Goal: Information Seeking & Learning: Learn about a topic

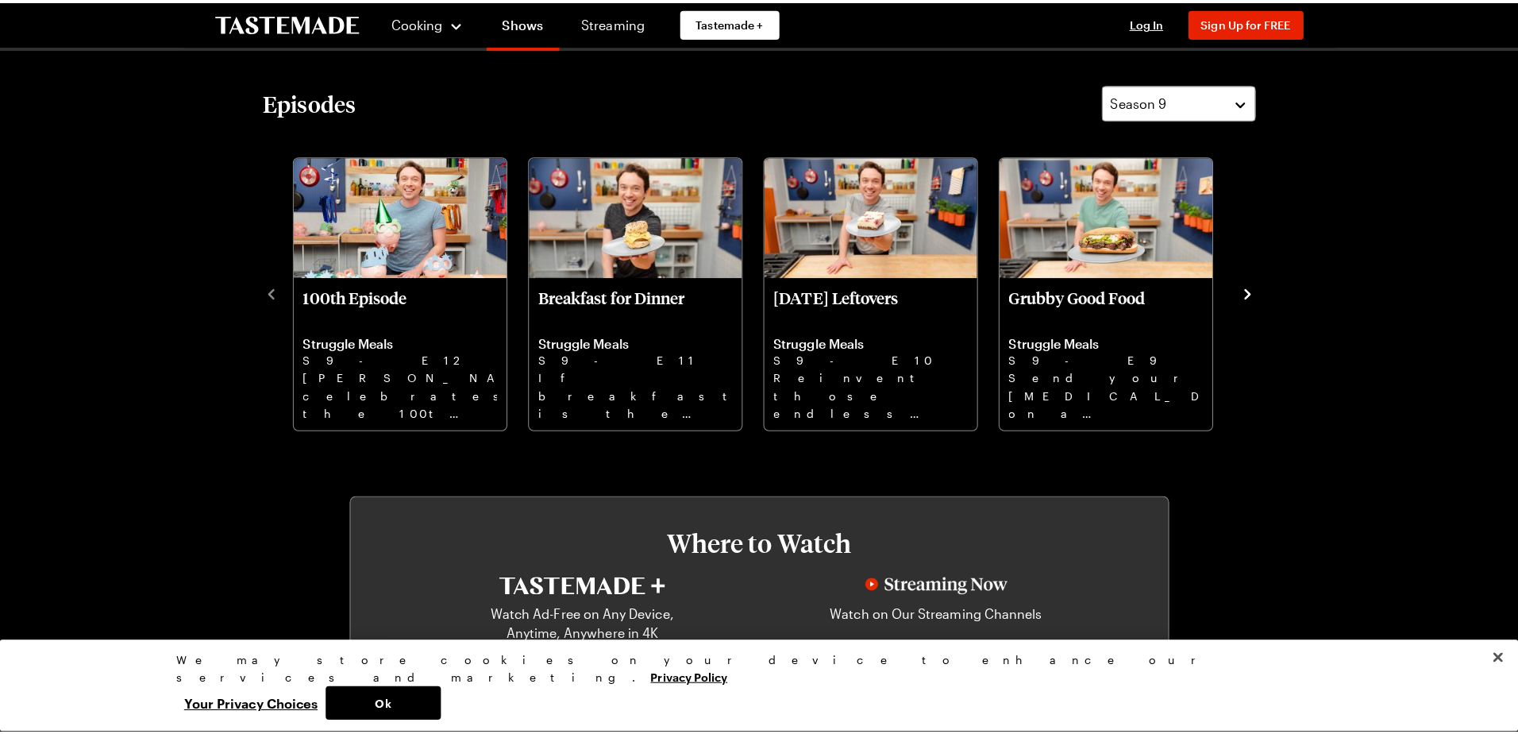
scroll to position [380, 0]
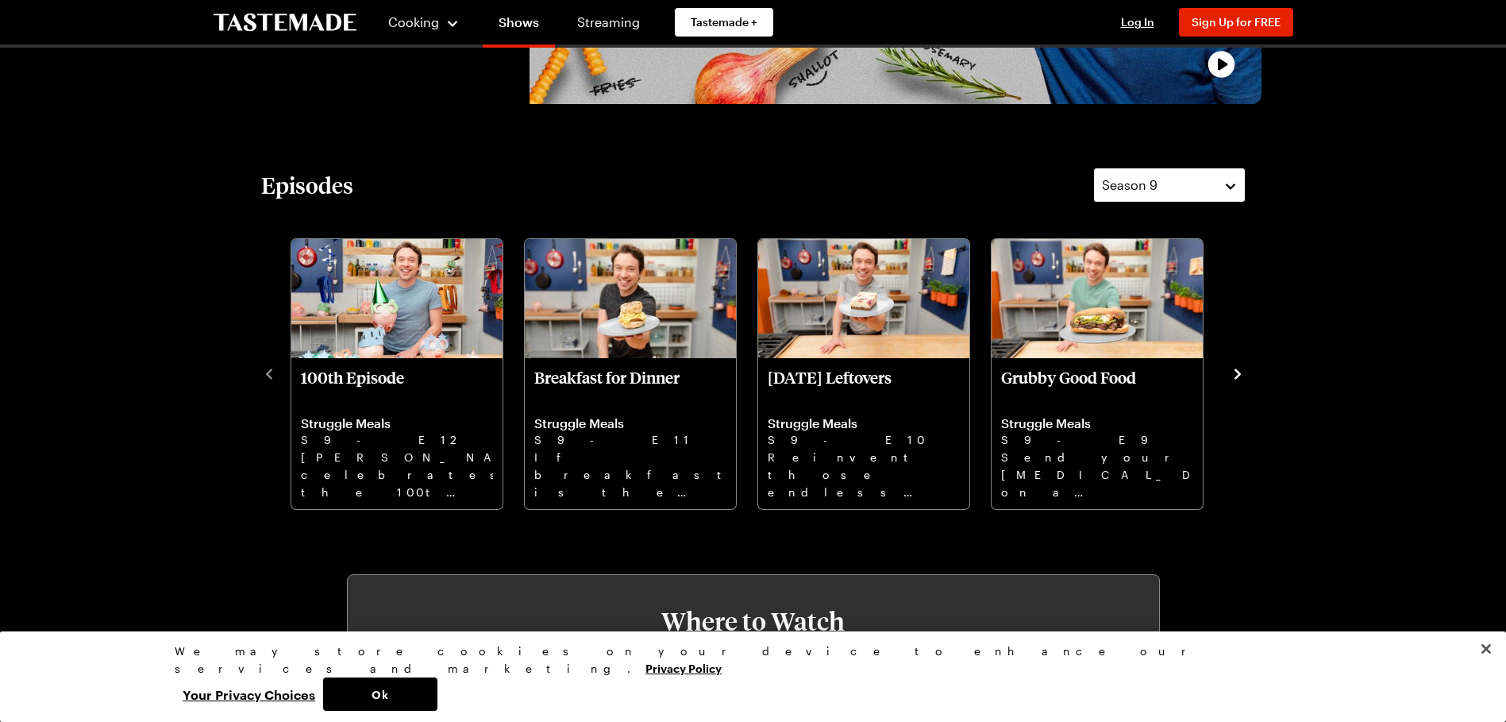
click at [1161, 187] on div "Season 9" at bounding box center [1157, 184] width 111 height 19
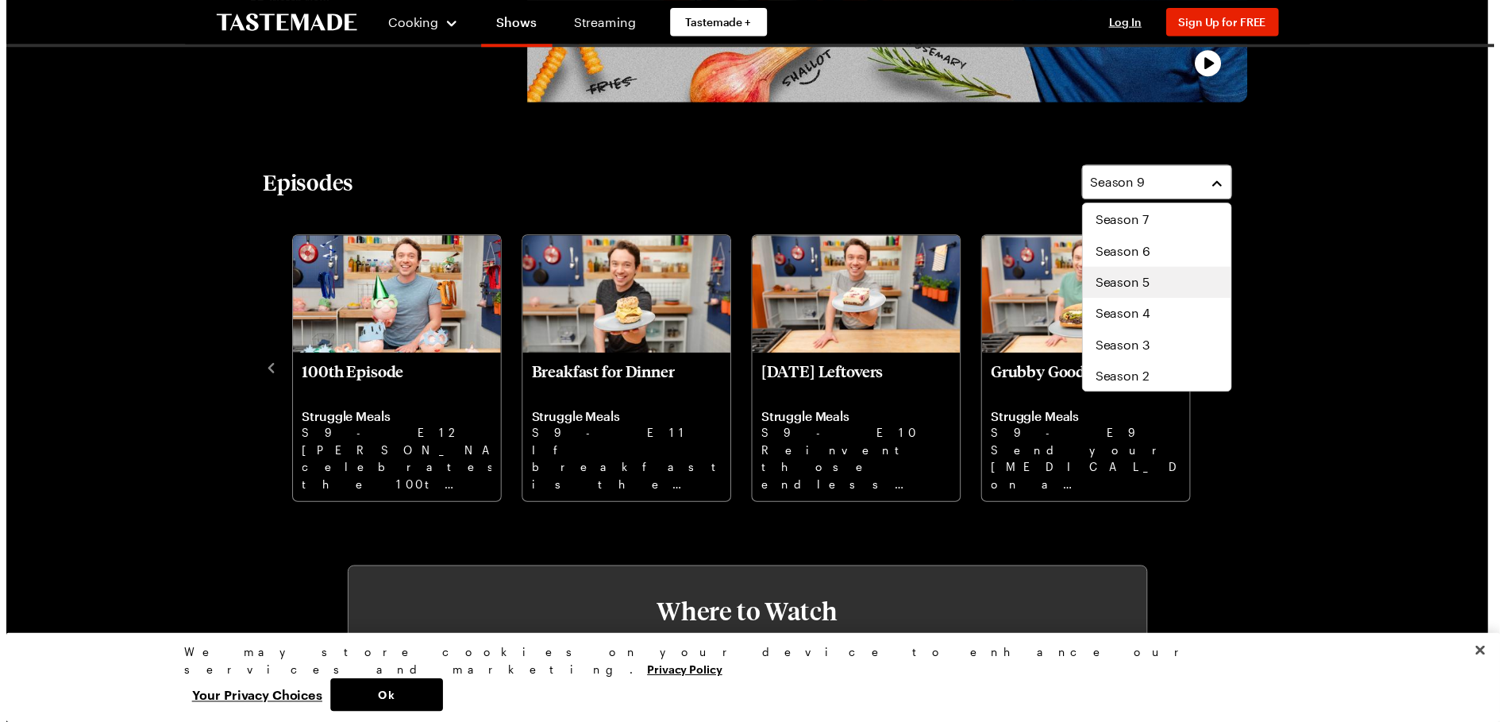
scroll to position [95, 0]
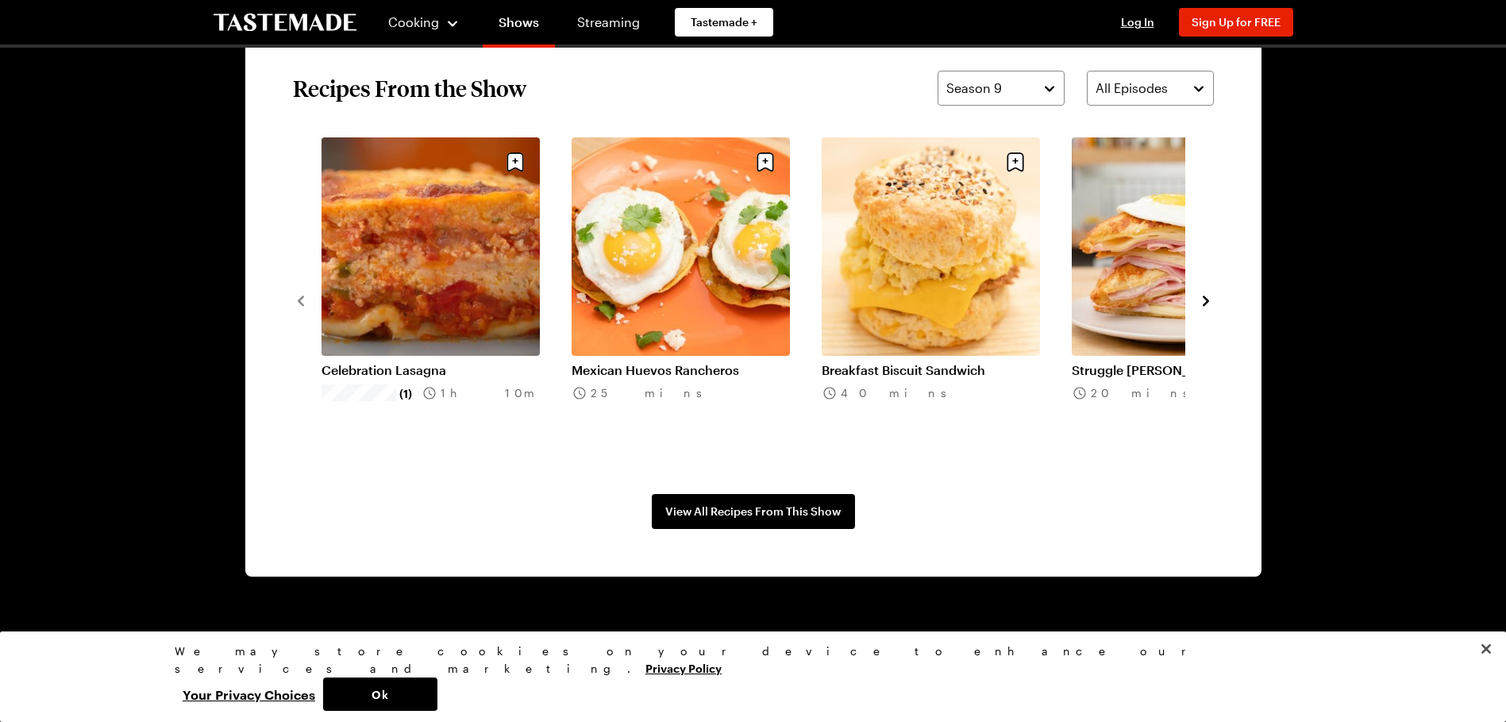
scroll to position [1191, 0]
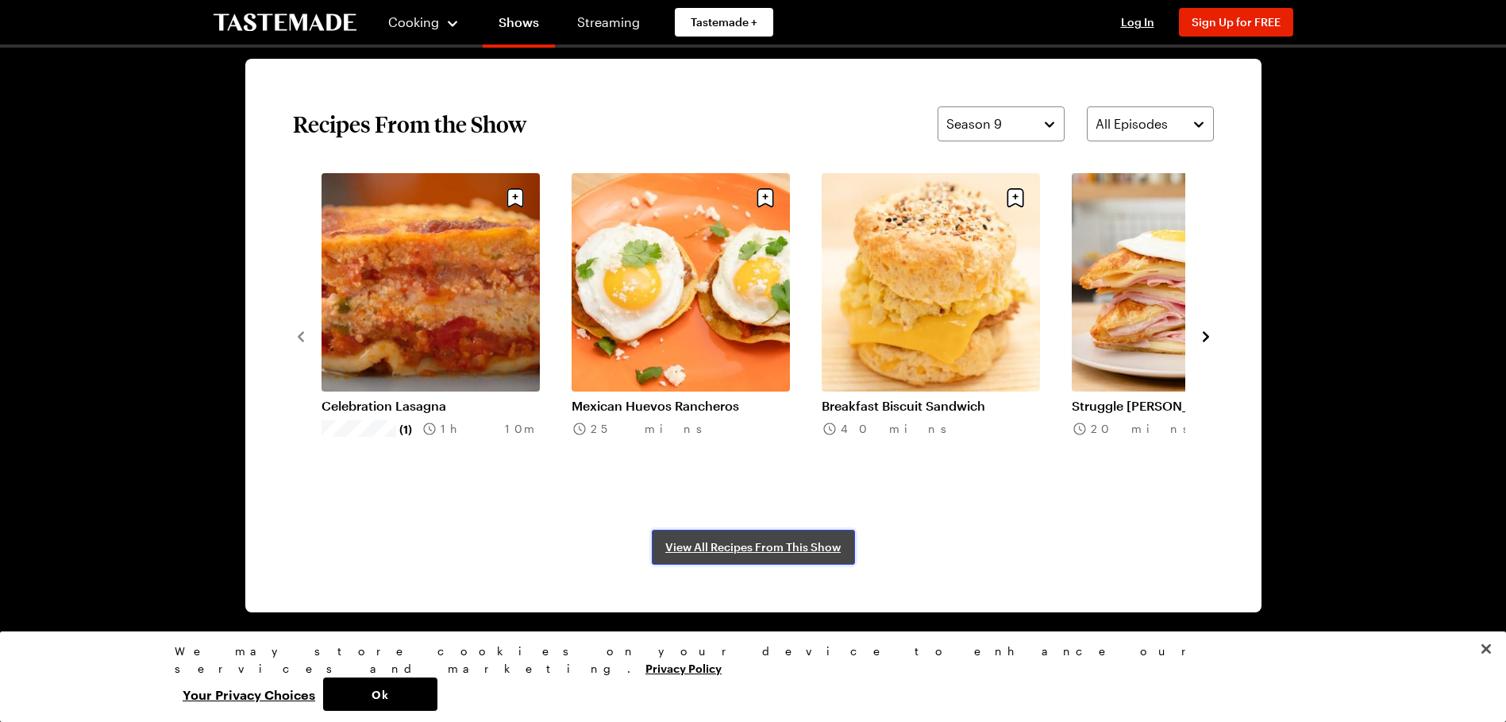
click at [837, 557] on link "View All Recipes From This Show" at bounding box center [753, 547] width 203 height 35
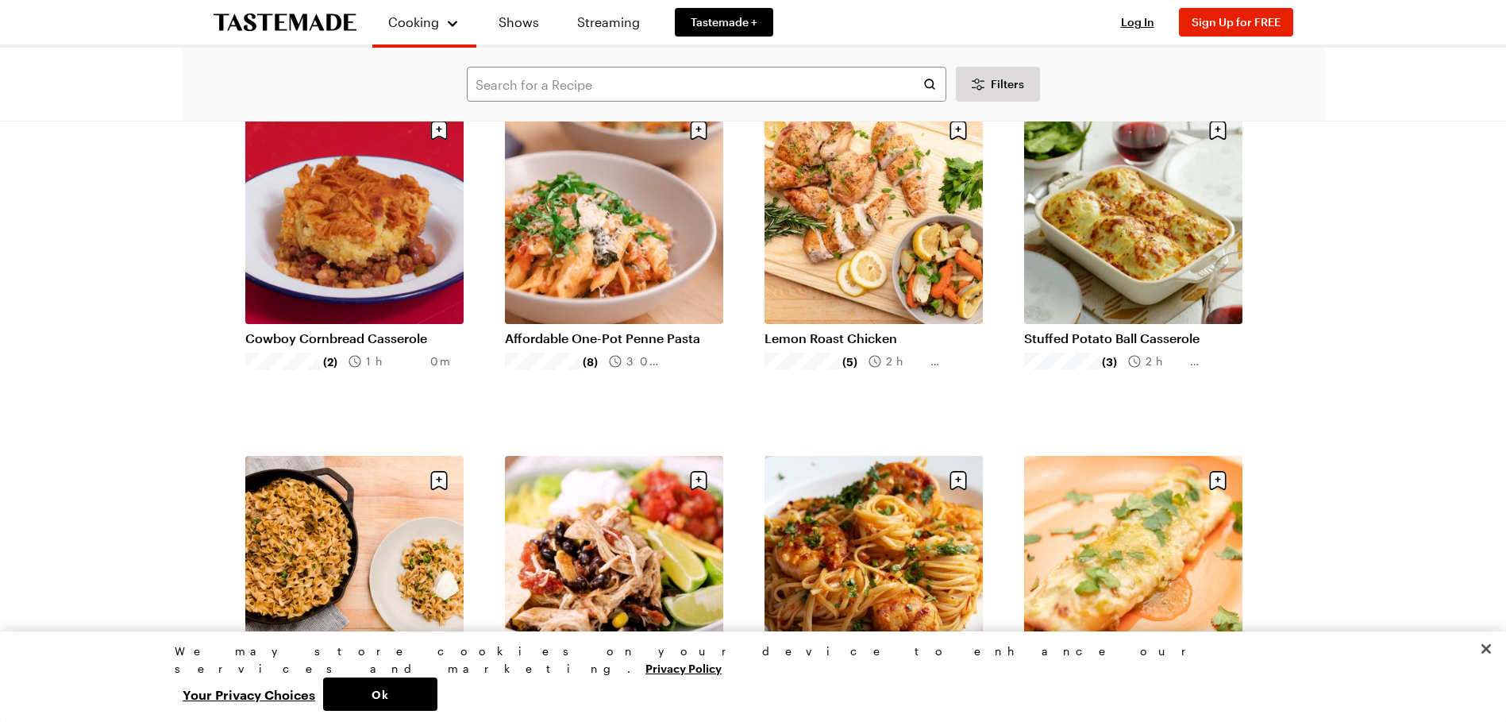
scroll to position [476, 0]
click at [1128, 333] on link "Stuffed Potato Ball Casserole" at bounding box center [1133, 339] width 218 height 16
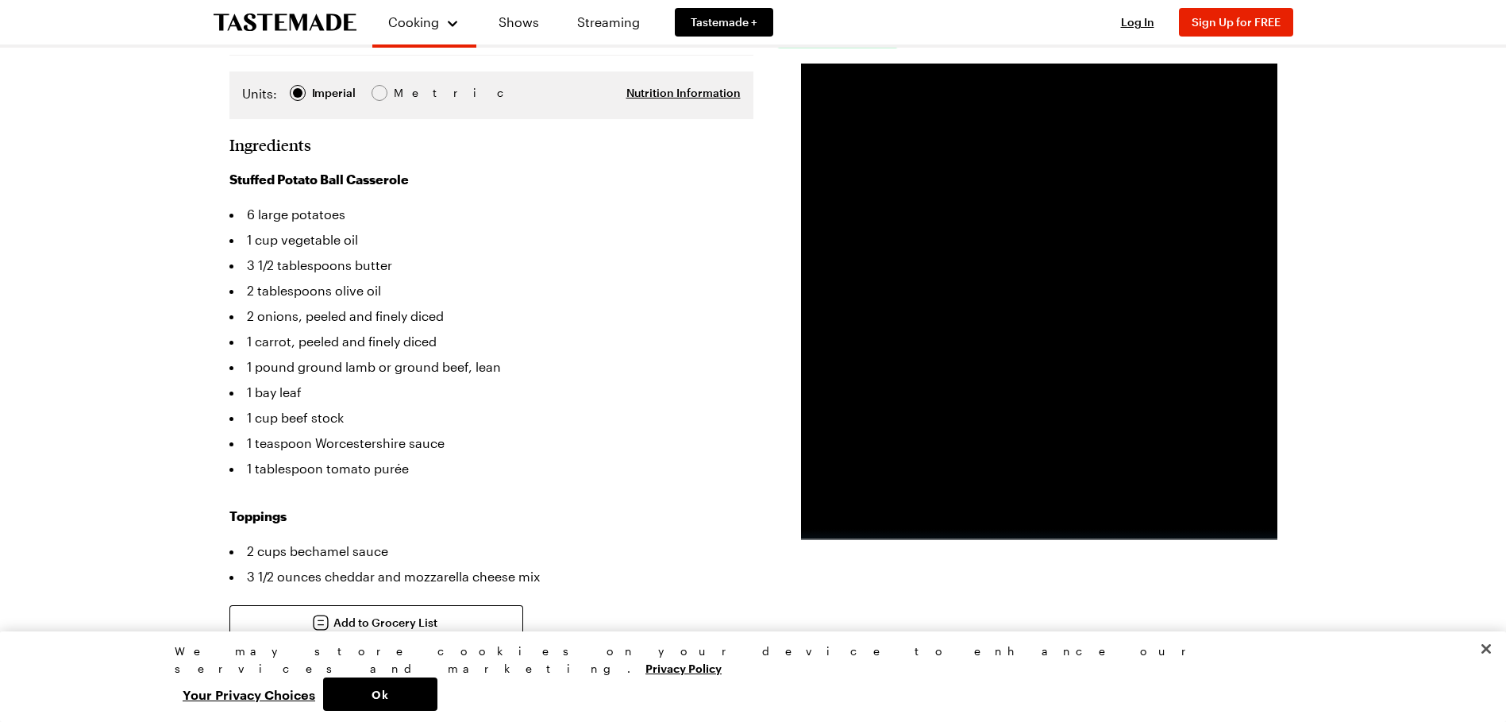
scroll to position [318, 0]
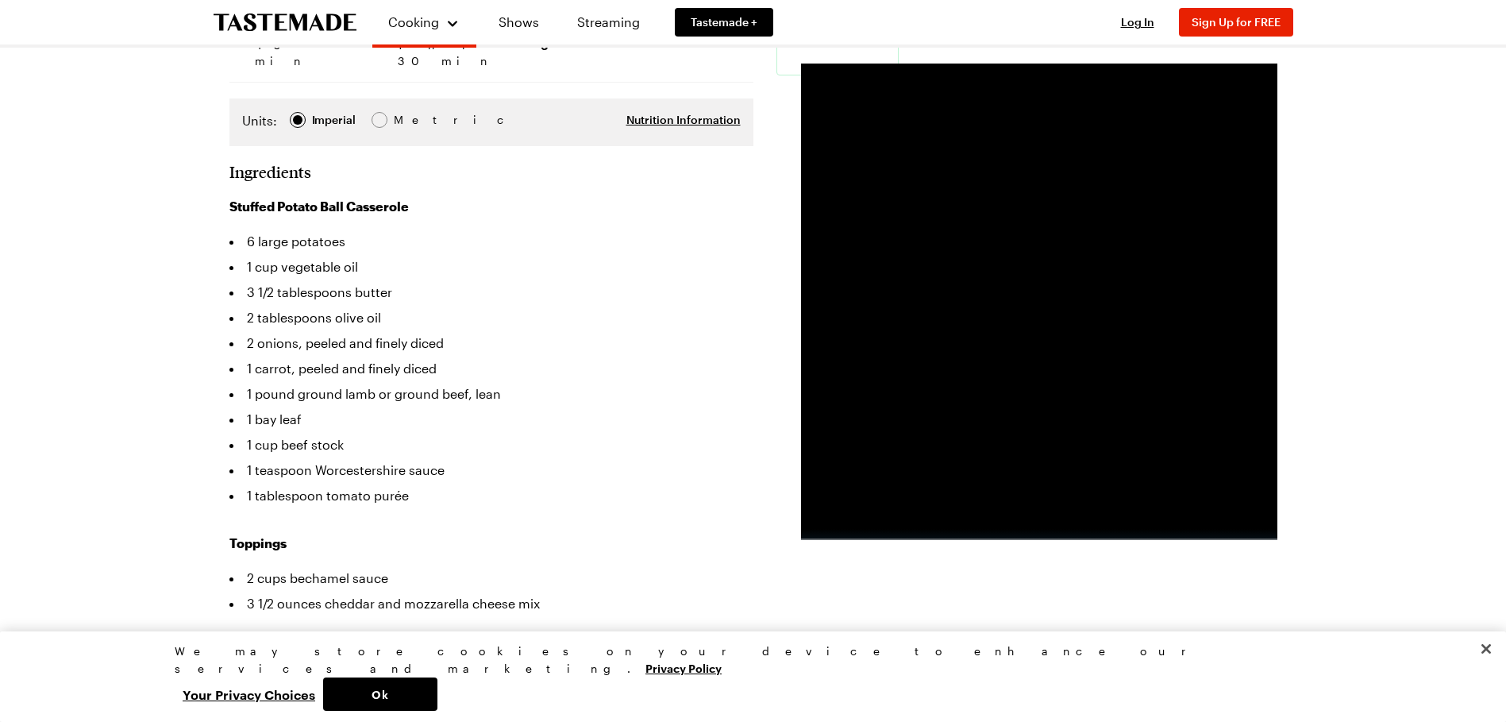
drag, startPoint x: 1357, startPoint y: 368, endPoint x: 88, endPoint y: 405, distance: 1269.9
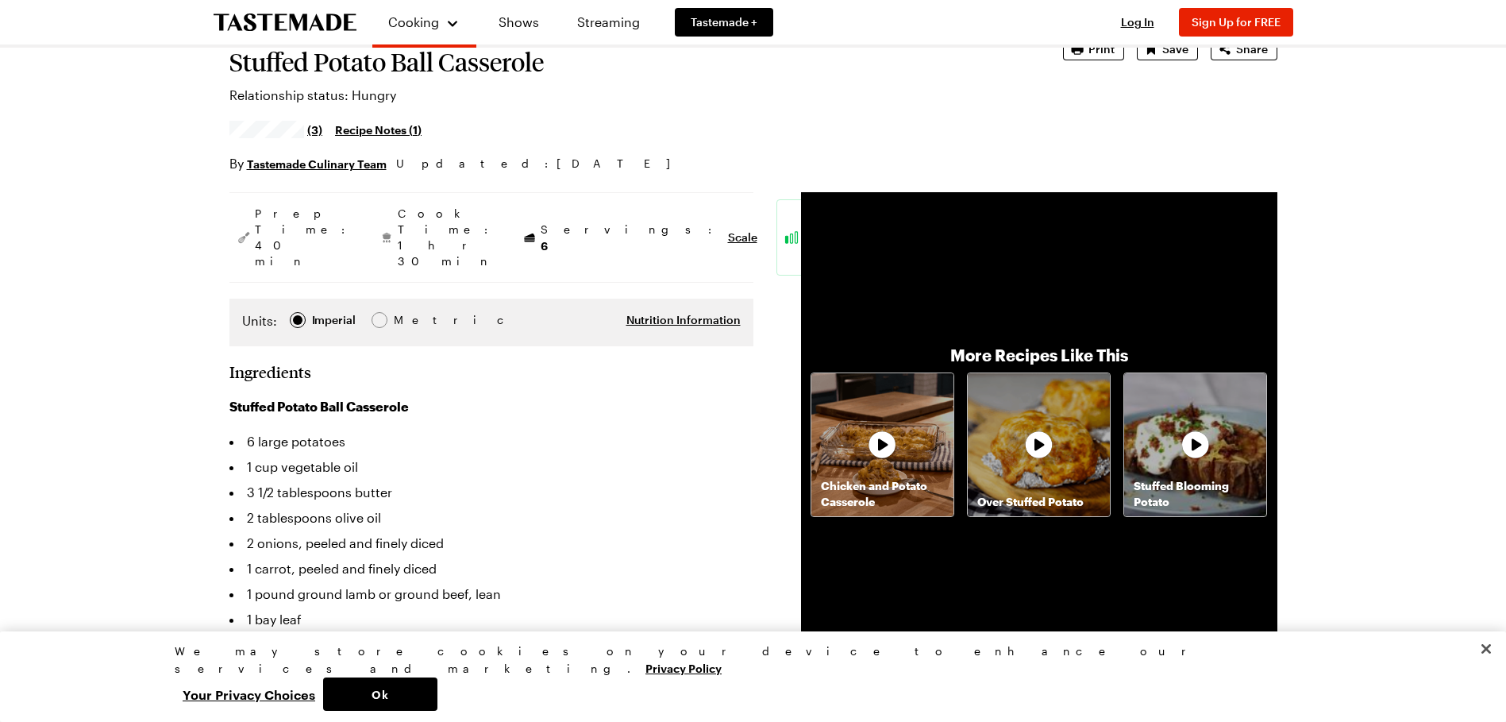
scroll to position [79, 0]
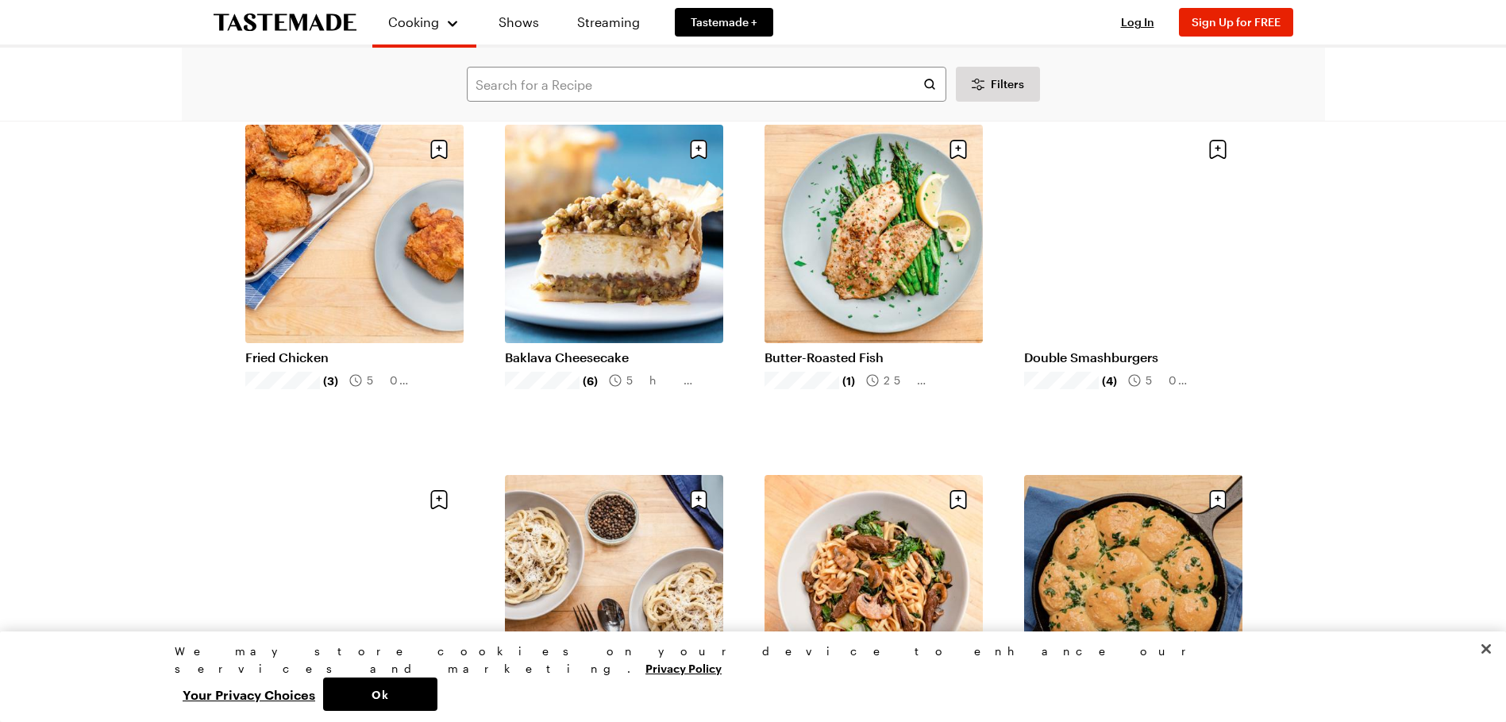
scroll to position [1588, 0]
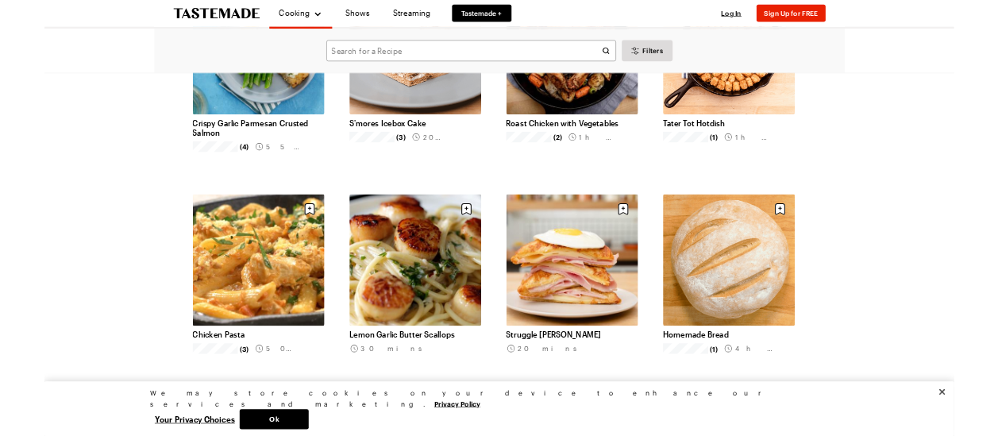
scroll to position [3334, 0]
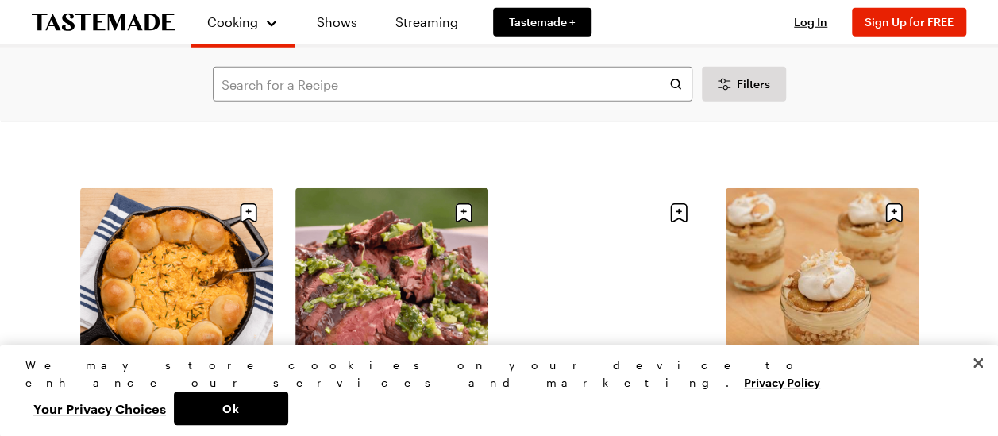
scroll to position [5319, 0]
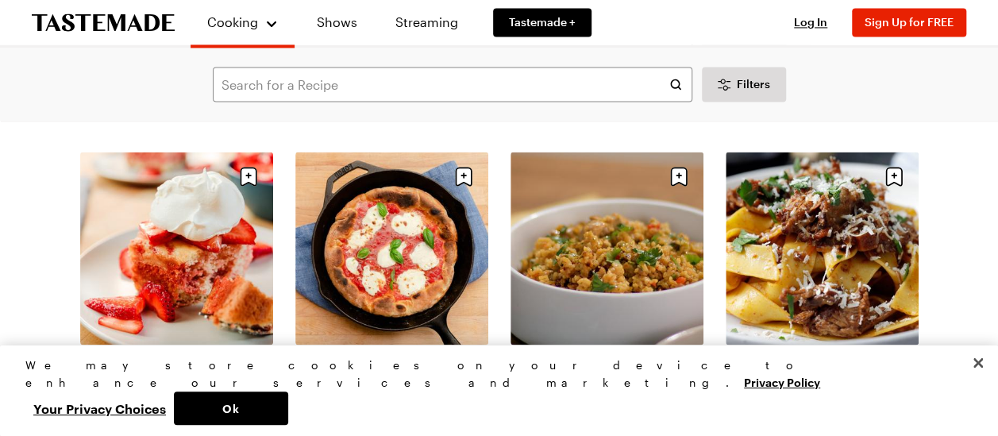
scroll to position [7303, 0]
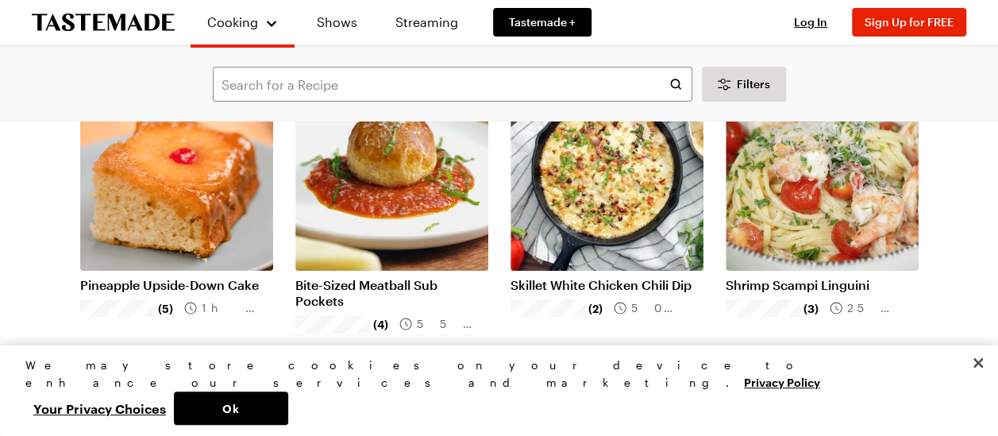
scroll to position [8971, 0]
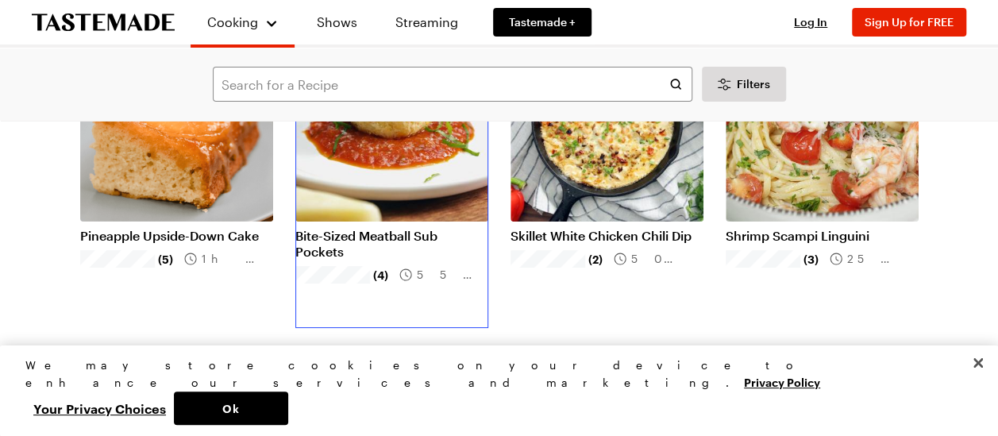
click at [307, 246] on link "Bite-Sized Meatball Sub Pockets" at bounding box center [391, 244] width 193 height 32
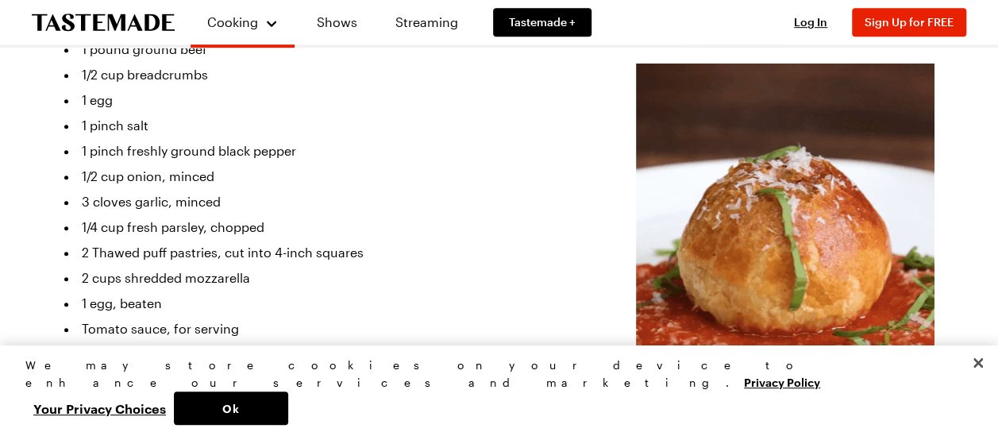
scroll to position [476, 0]
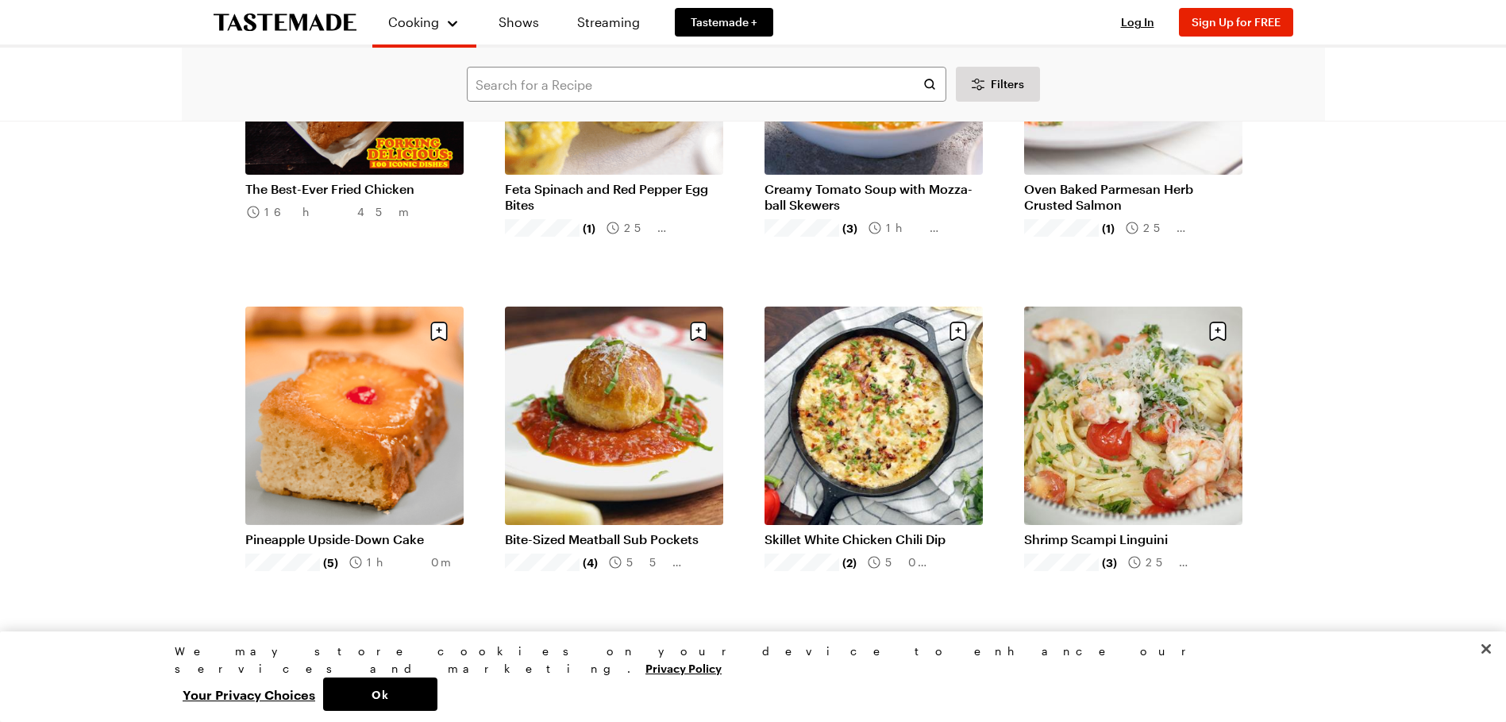
scroll to position [9447, 0]
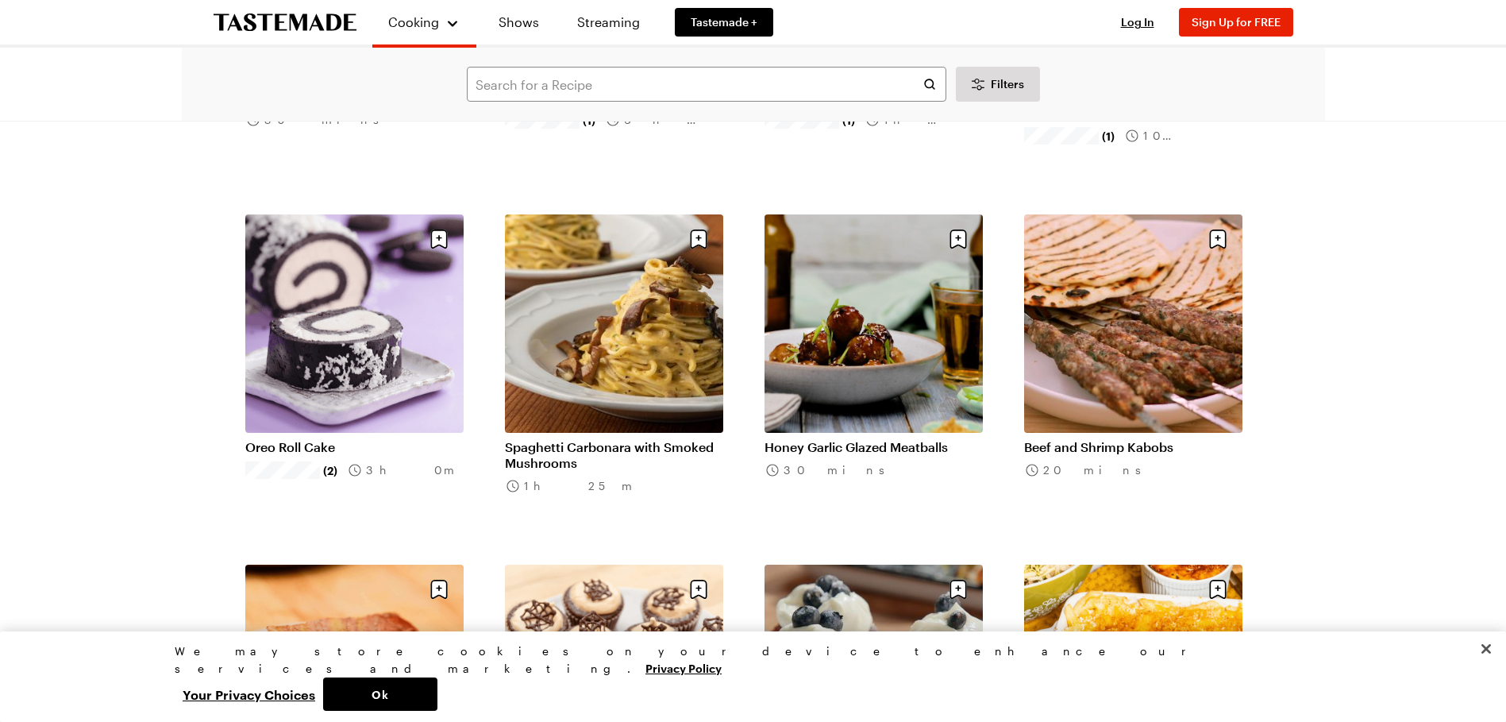
scroll to position [11987, 0]
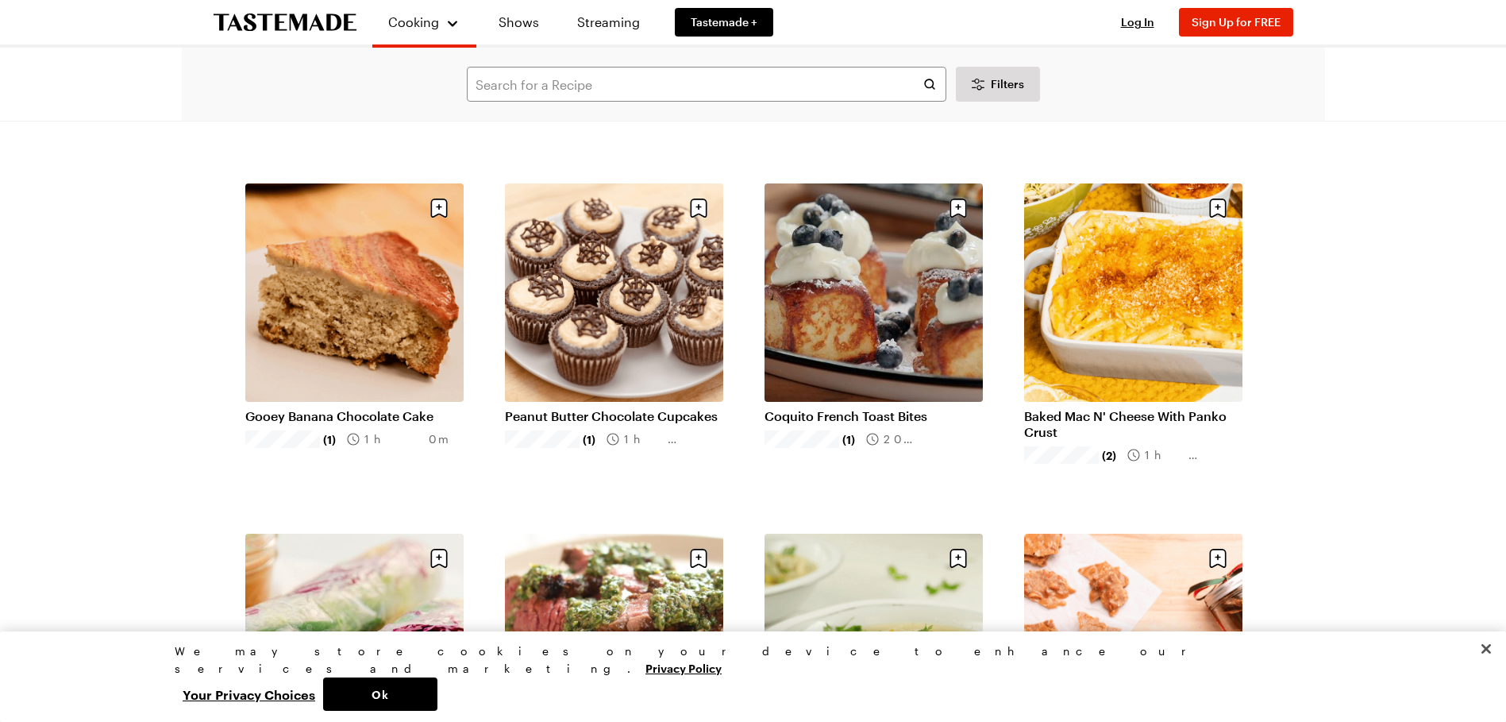
scroll to position [12146, 0]
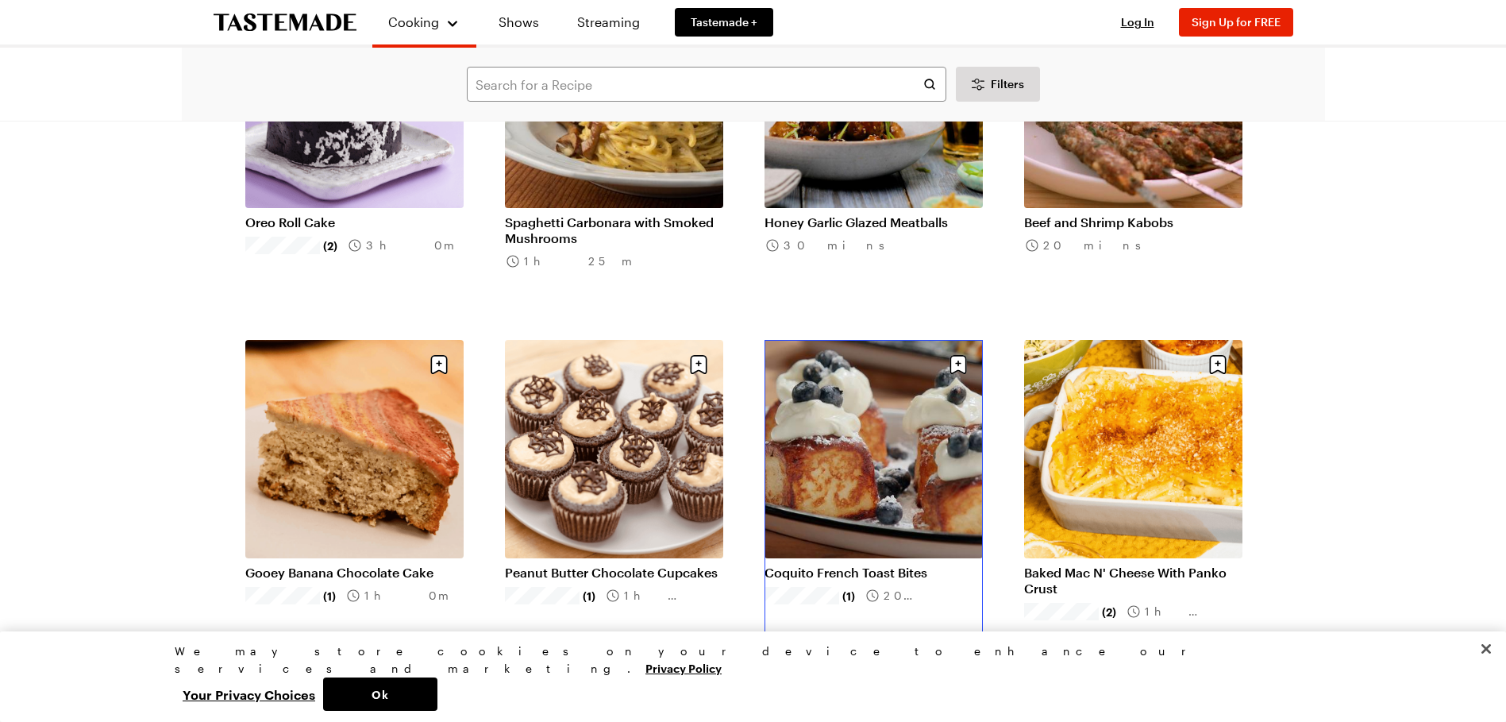
click at [945, 564] on link "Coquito French Toast Bites" at bounding box center [873, 572] width 218 height 16
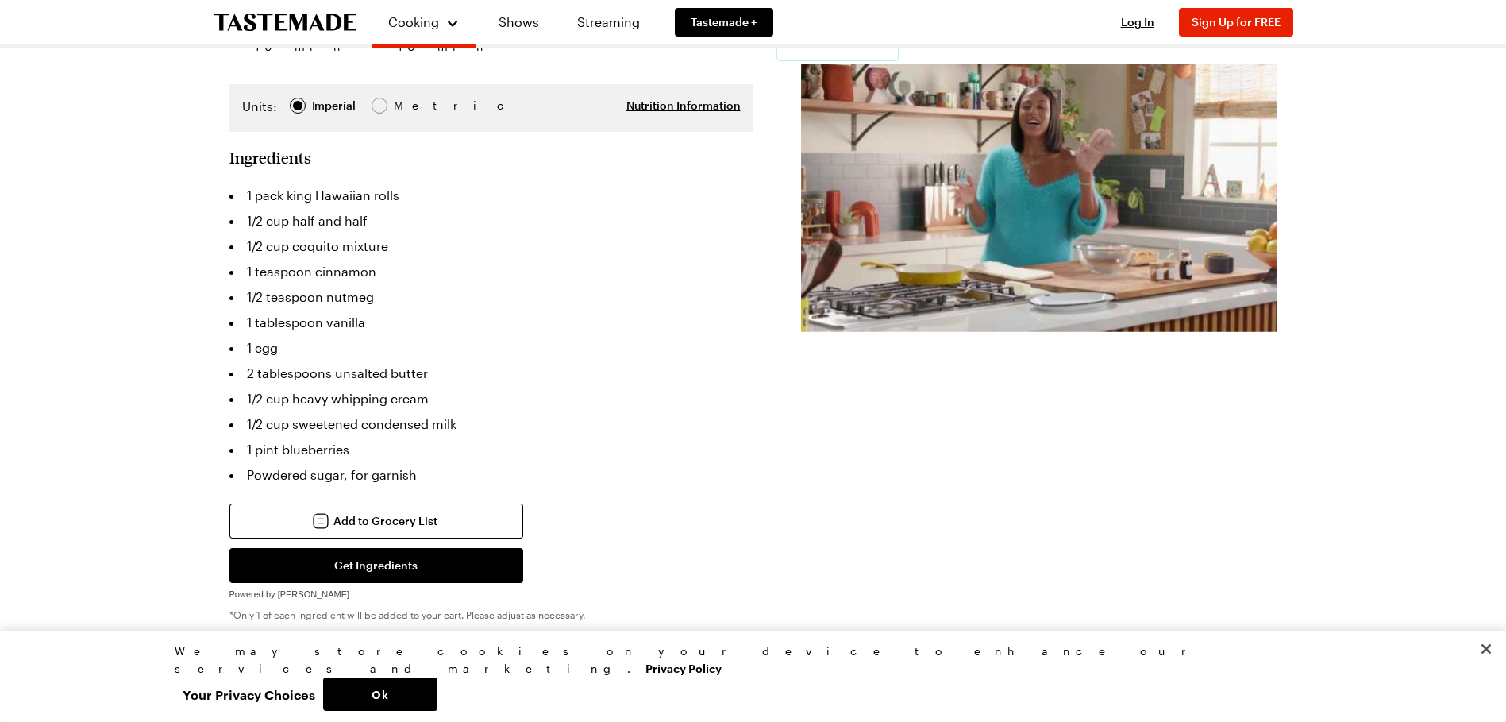
scroll to position [345, 0]
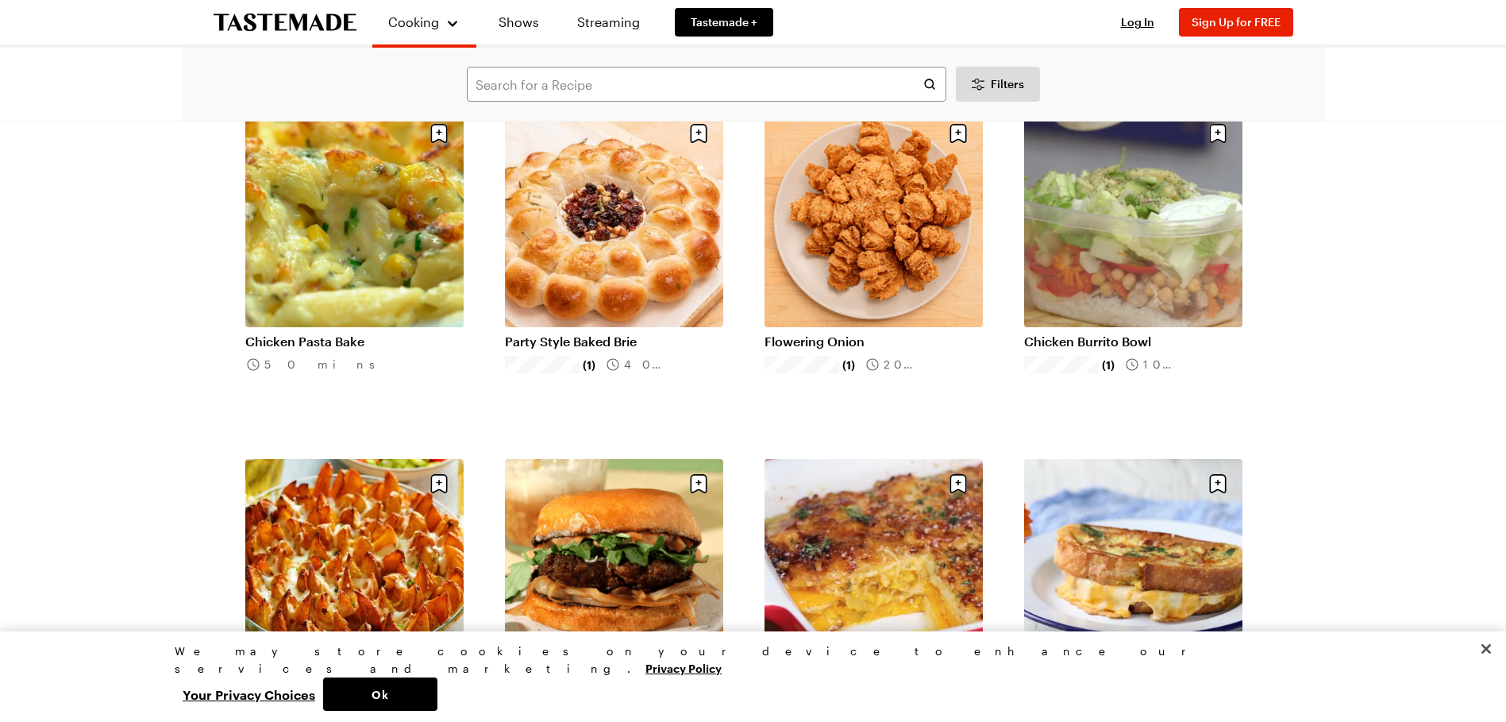
scroll to position [14131, 0]
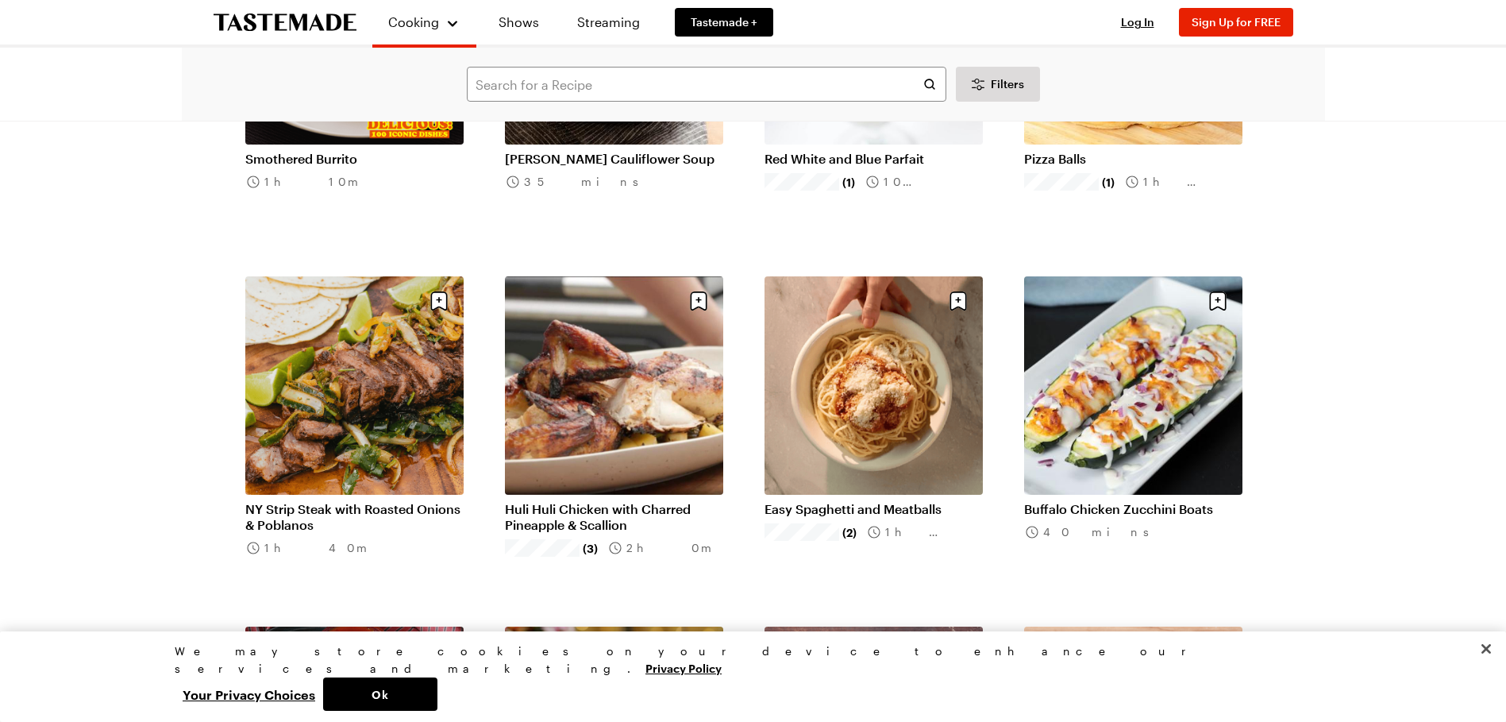
scroll to position [15718, 0]
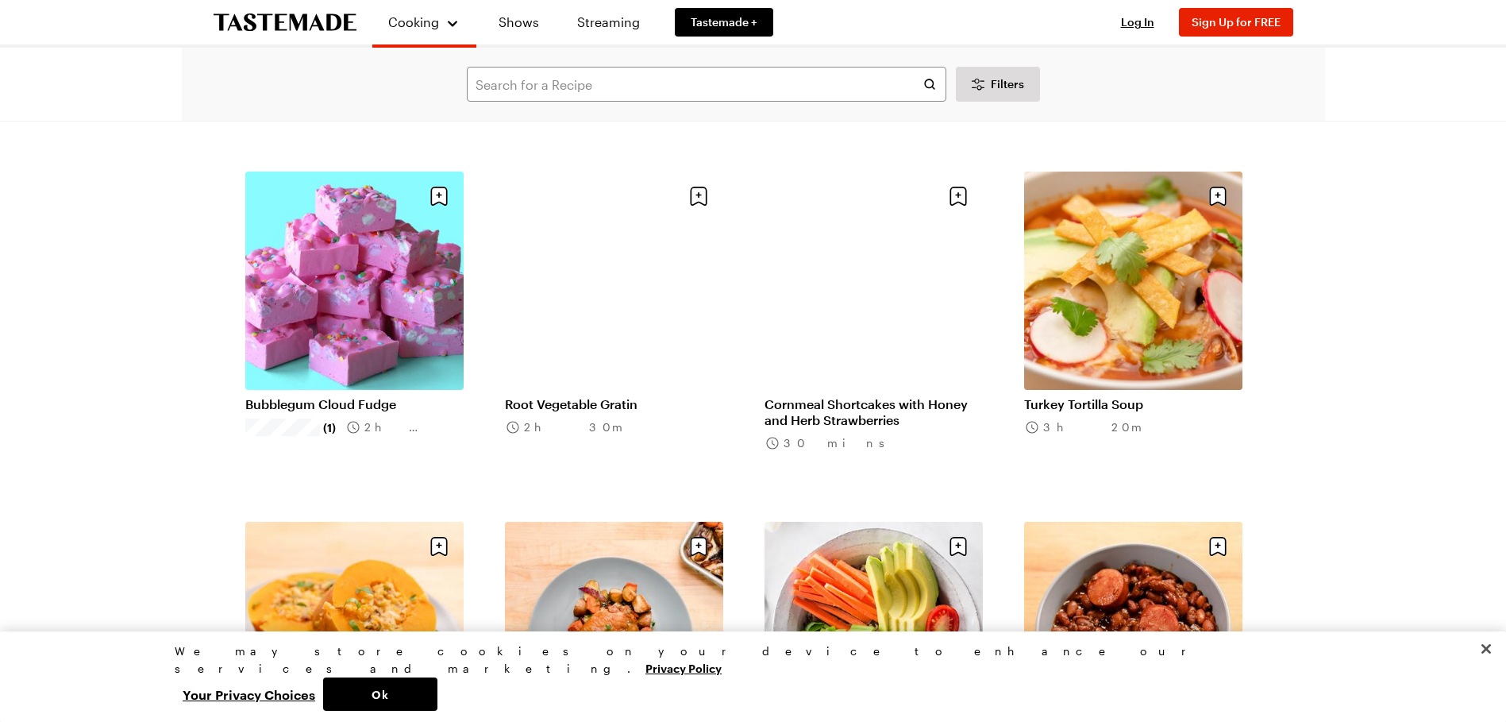
scroll to position [17941, 0]
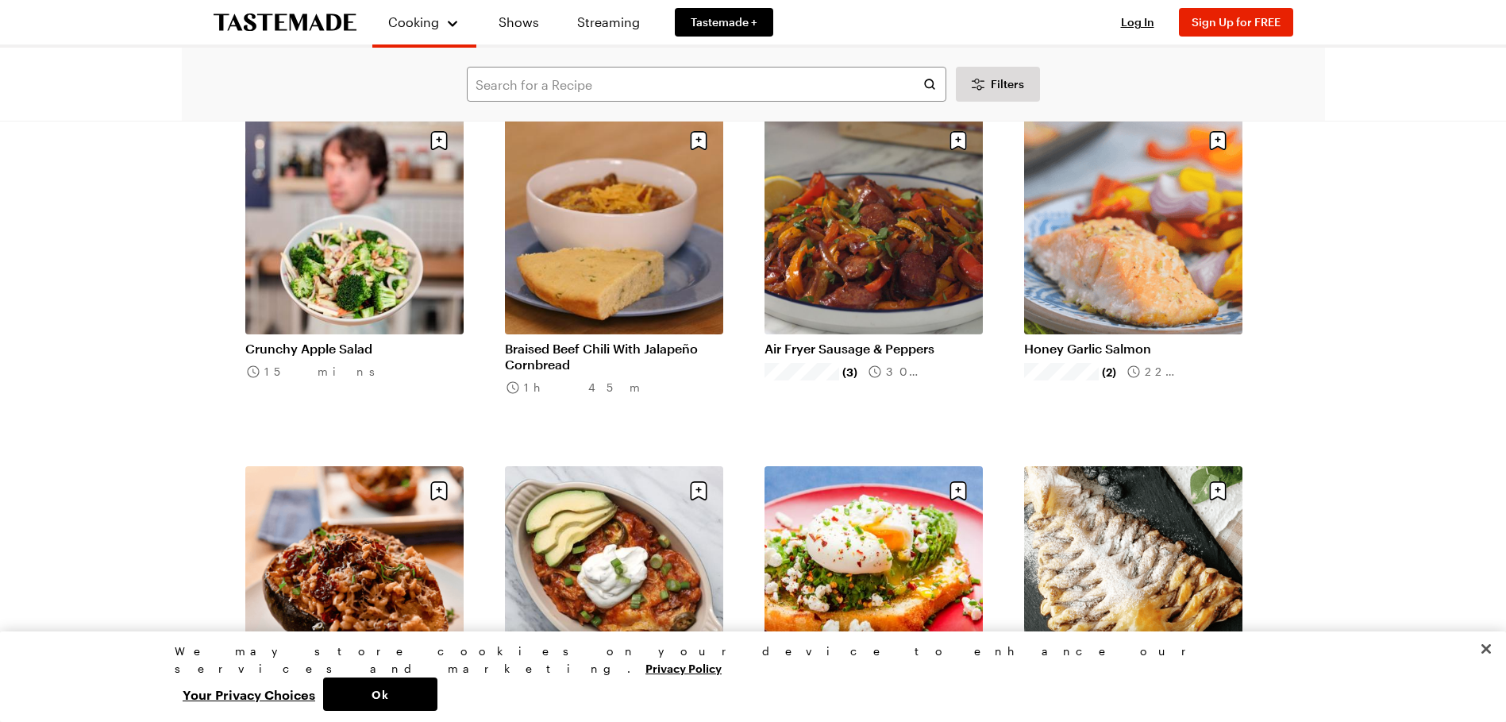
scroll to position [20481, 0]
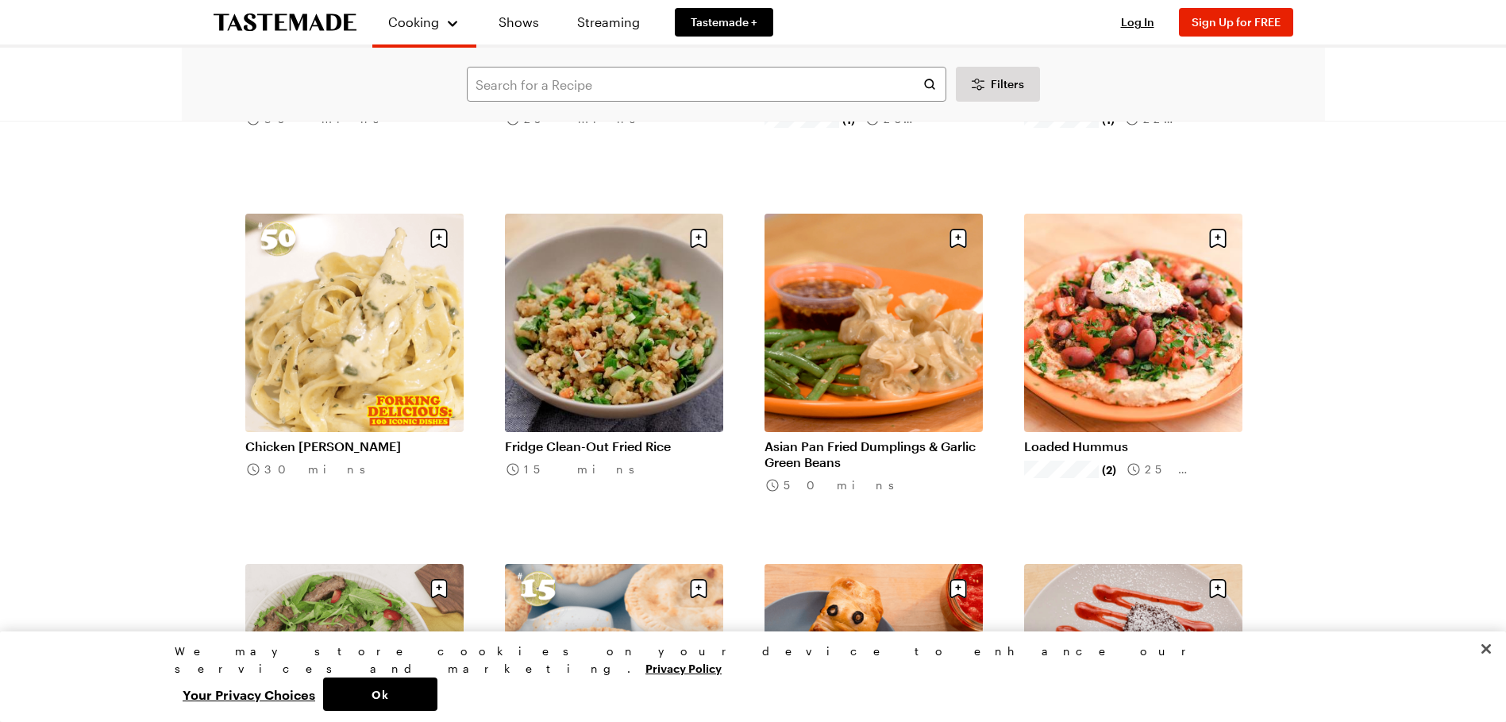
scroll to position [21752, 0]
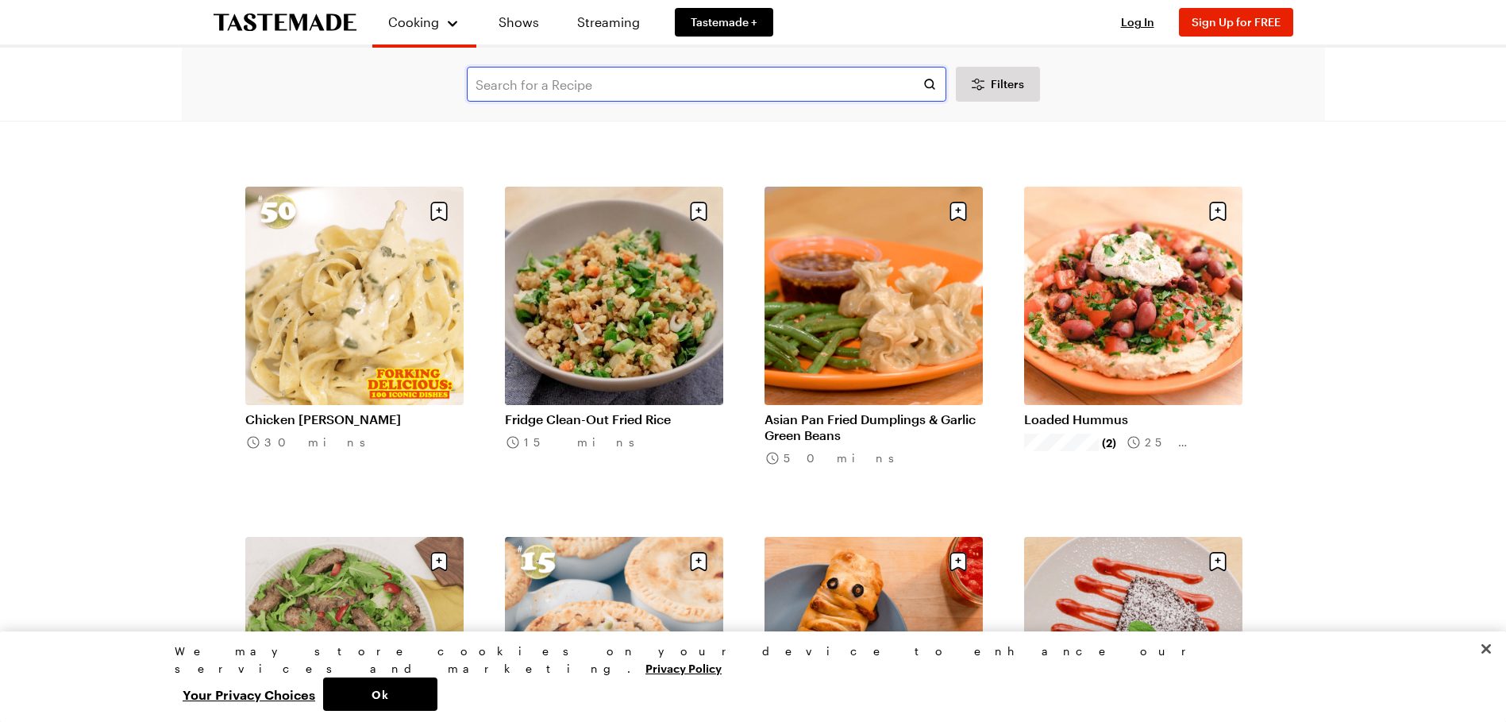
click at [609, 82] on input "text" at bounding box center [706, 84] width 479 height 35
type input "beef strog"
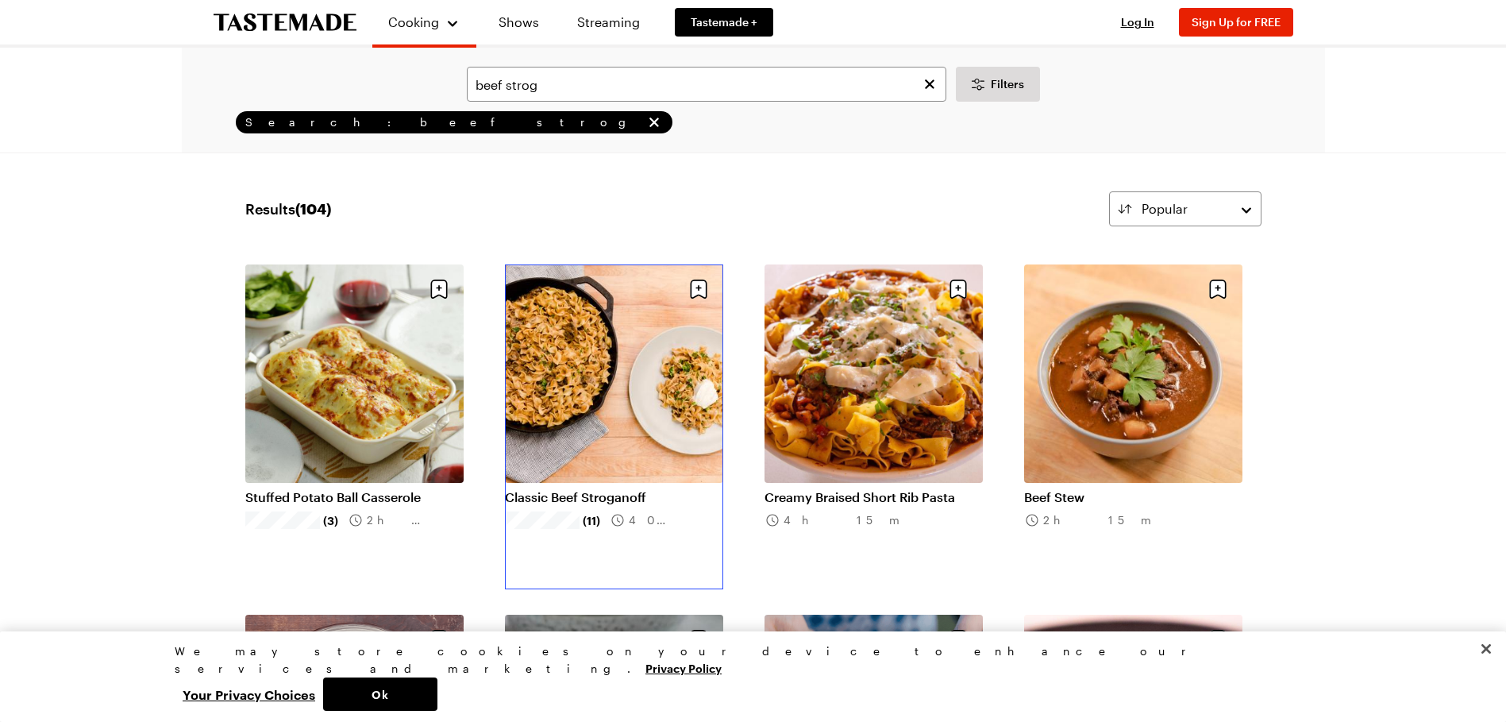
click at [645, 489] on link "Classic Beef Stroganoff" at bounding box center [614, 497] width 218 height 16
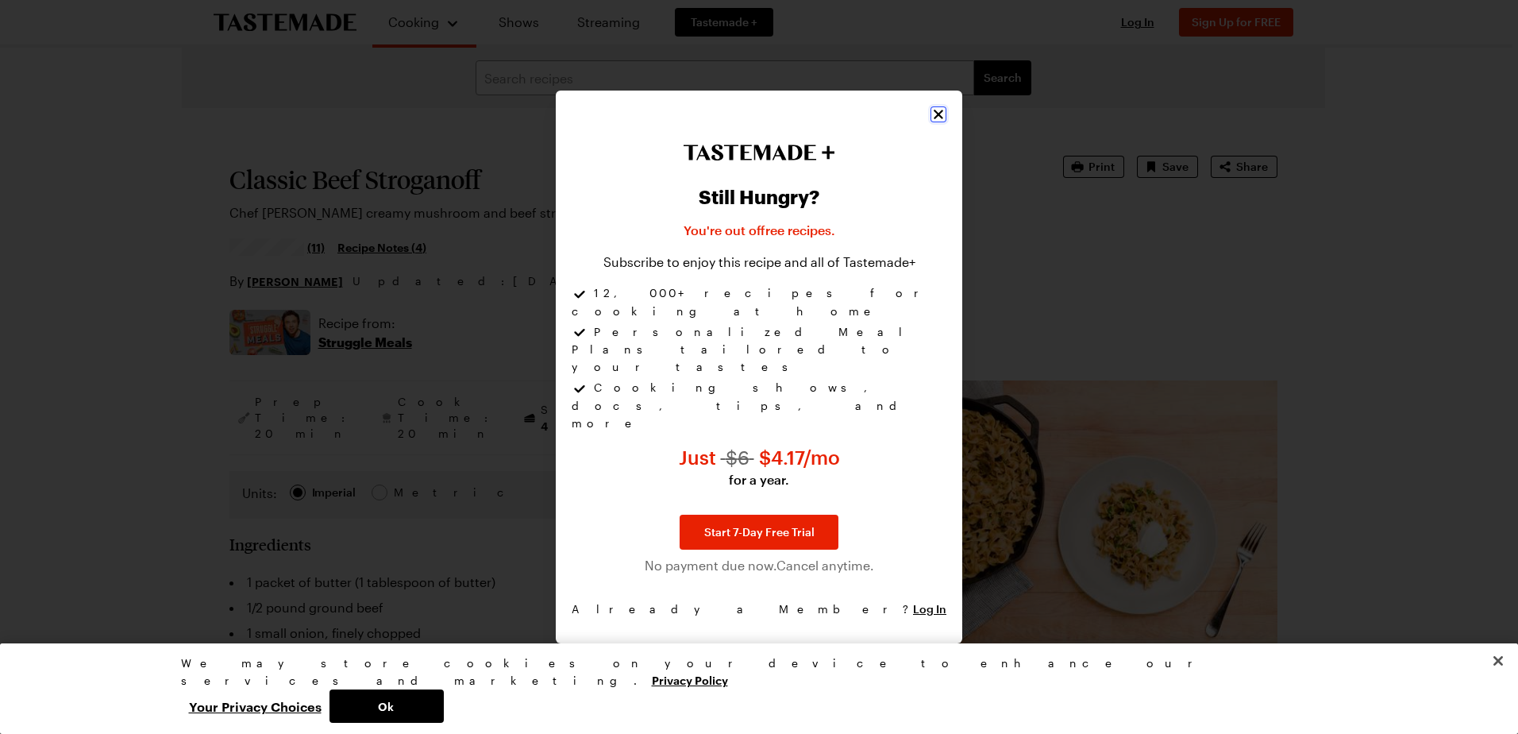
click at [937, 122] on icon "Close" at bounding box center [938, 114] width 16 height 16
